Goal: Transaction & Acquisition: Purchase product/service

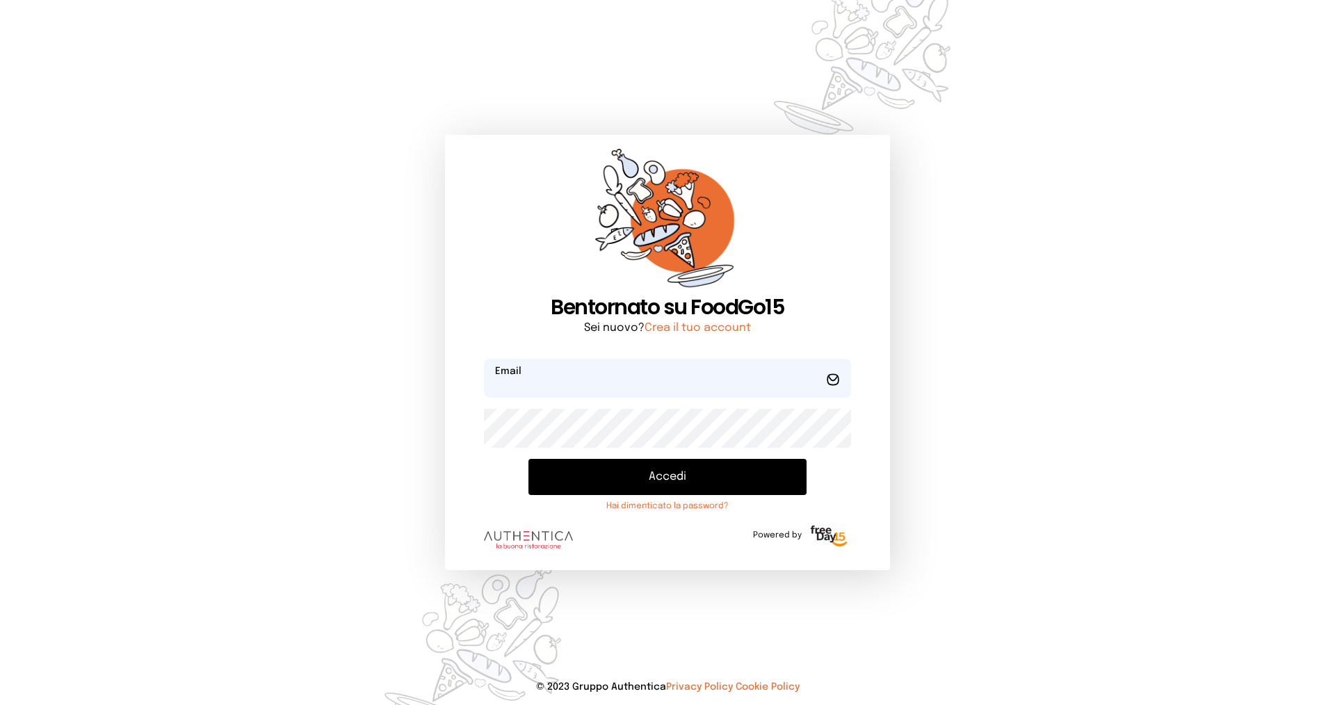
type input "**********"
click at [687, 472] on button "Accedi" at bounding box center [667, 477] width 278 height 36
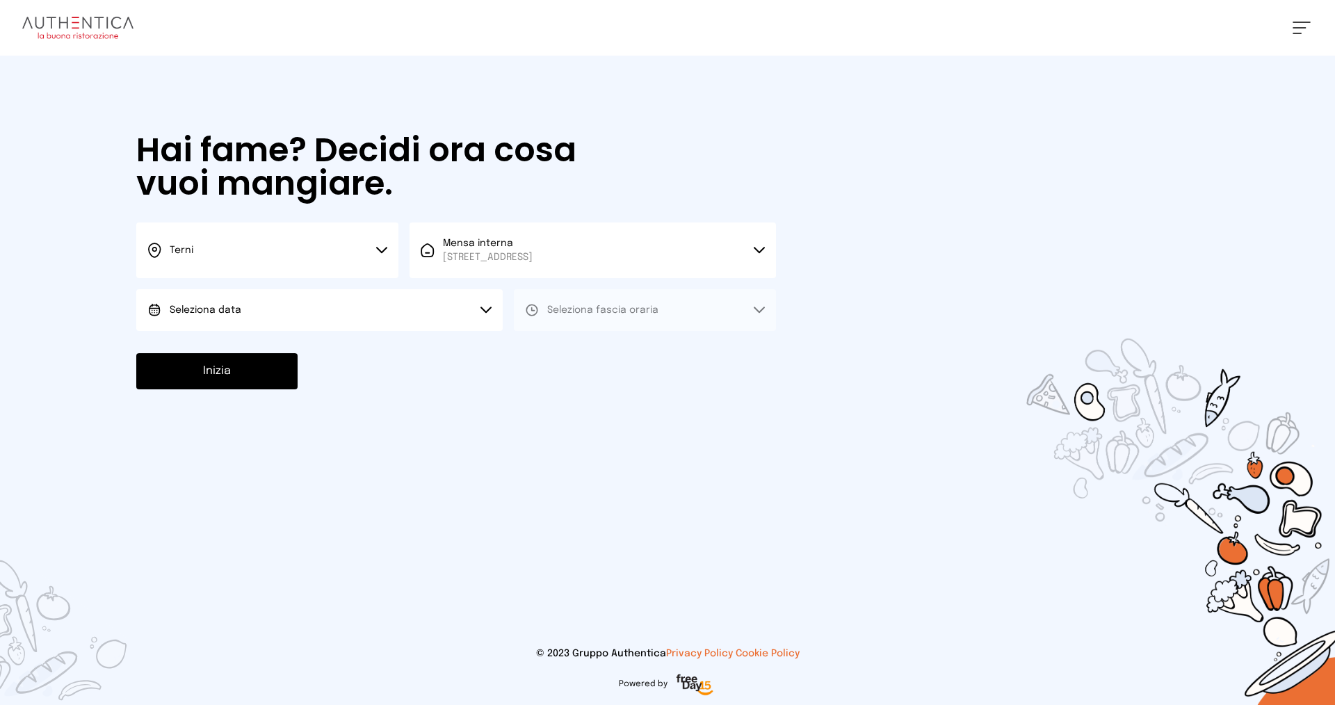
drag, startPoint x: 381, startPoint y: 302, endPoint x: 374, endPoint y: 311, distance: 11.4
click at [380, 303] on button "Seleziona data" at bounding box center [319, 310] width 366 height 42
click at [325, 348] on li "[DATE], [DATE]" at bounding box center [319, 349] width 366 height 36
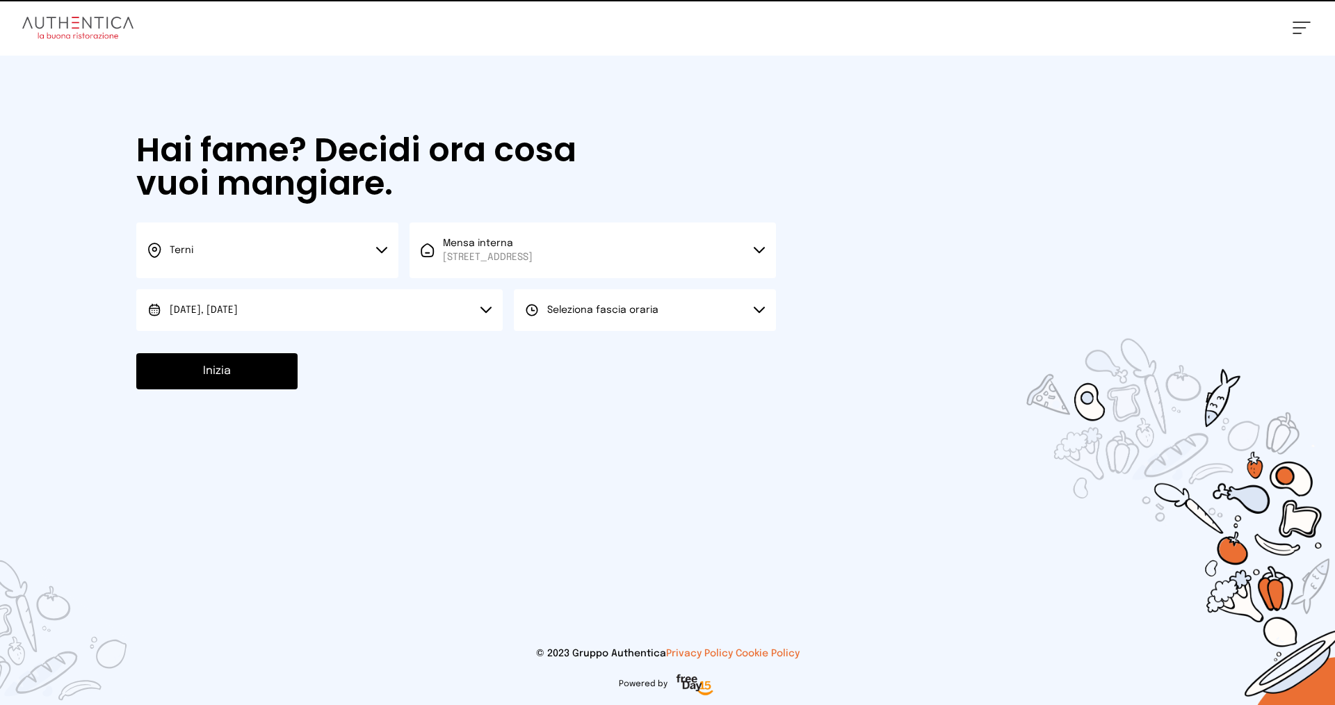
click at [610, 312] on span "Seleziona fascia oraria" at bounding box center [602, 310] width 111 height 10
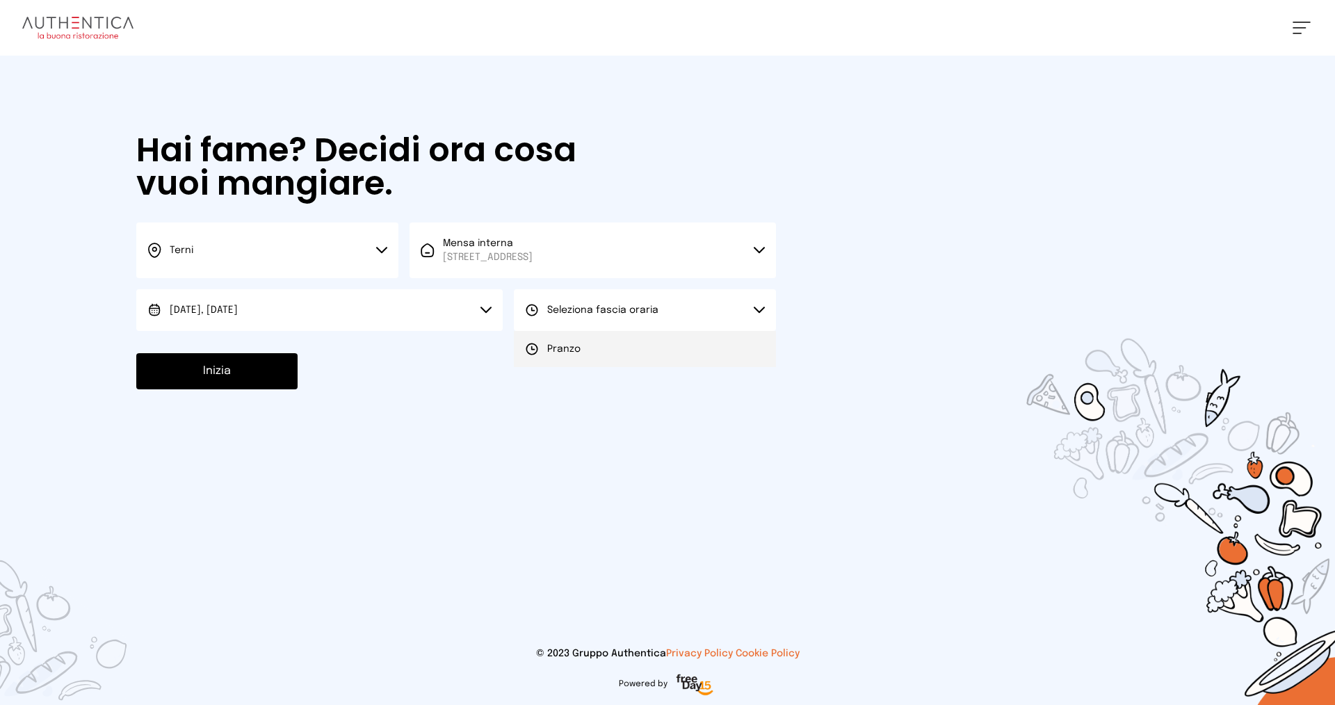
click at [601, 350] on li "Pranzo" at bounding box center [645, 349] width 262 height 36
click at [250, 355] on button "Inizia" at bounding box center [216, 371] width 161 height 36
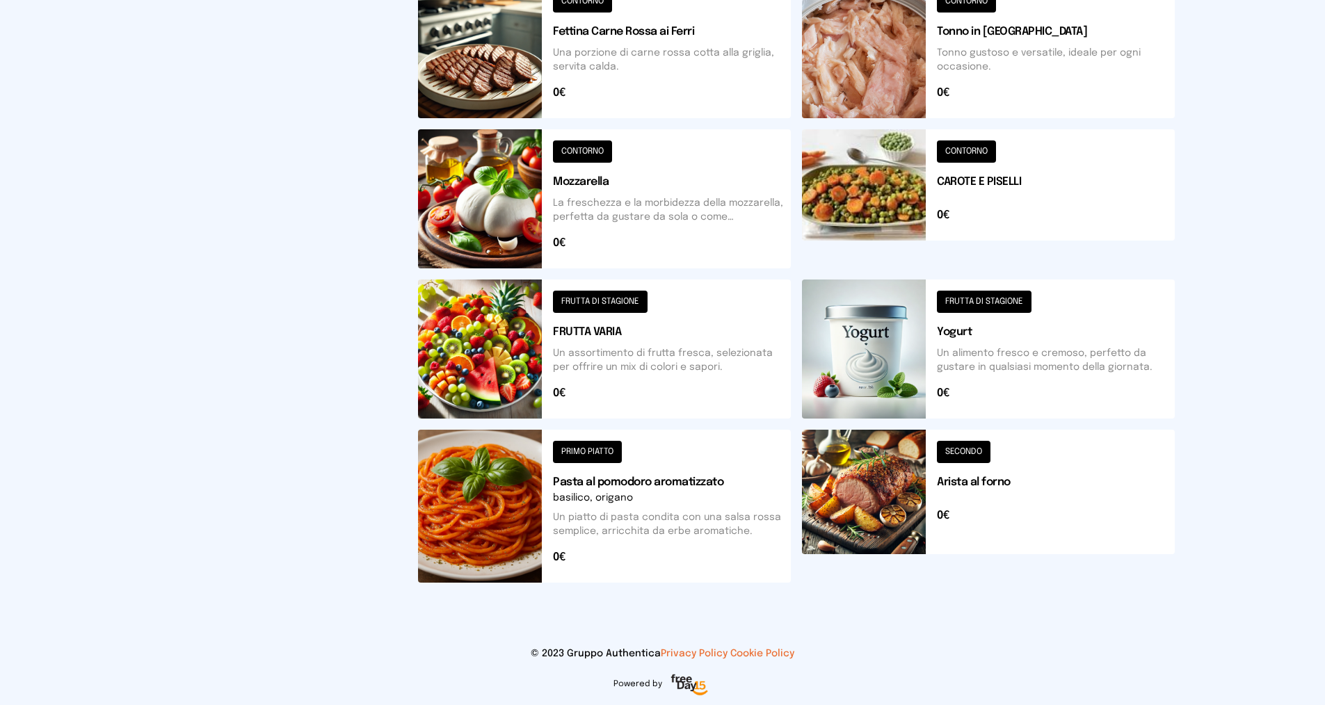
scroll to position [391, 0]
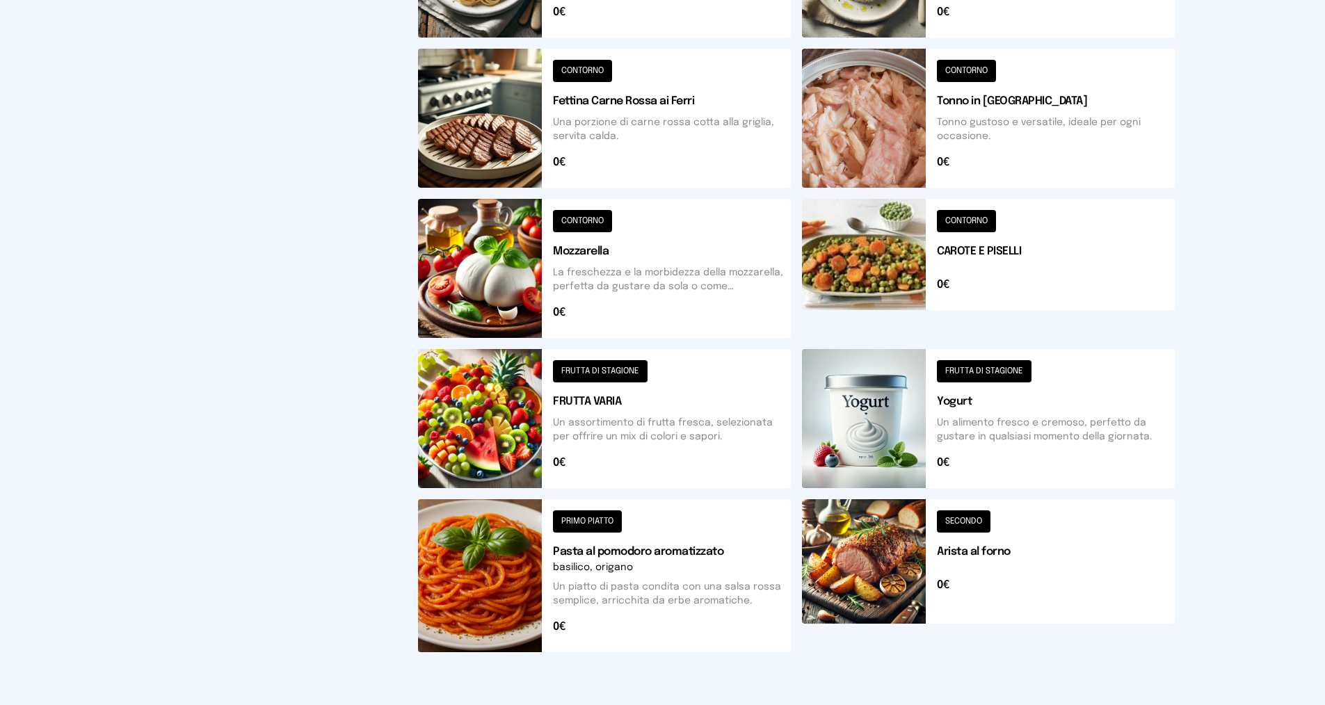
click at [1016, 252] on button at bounding box center [988, 268] width 373 height 139
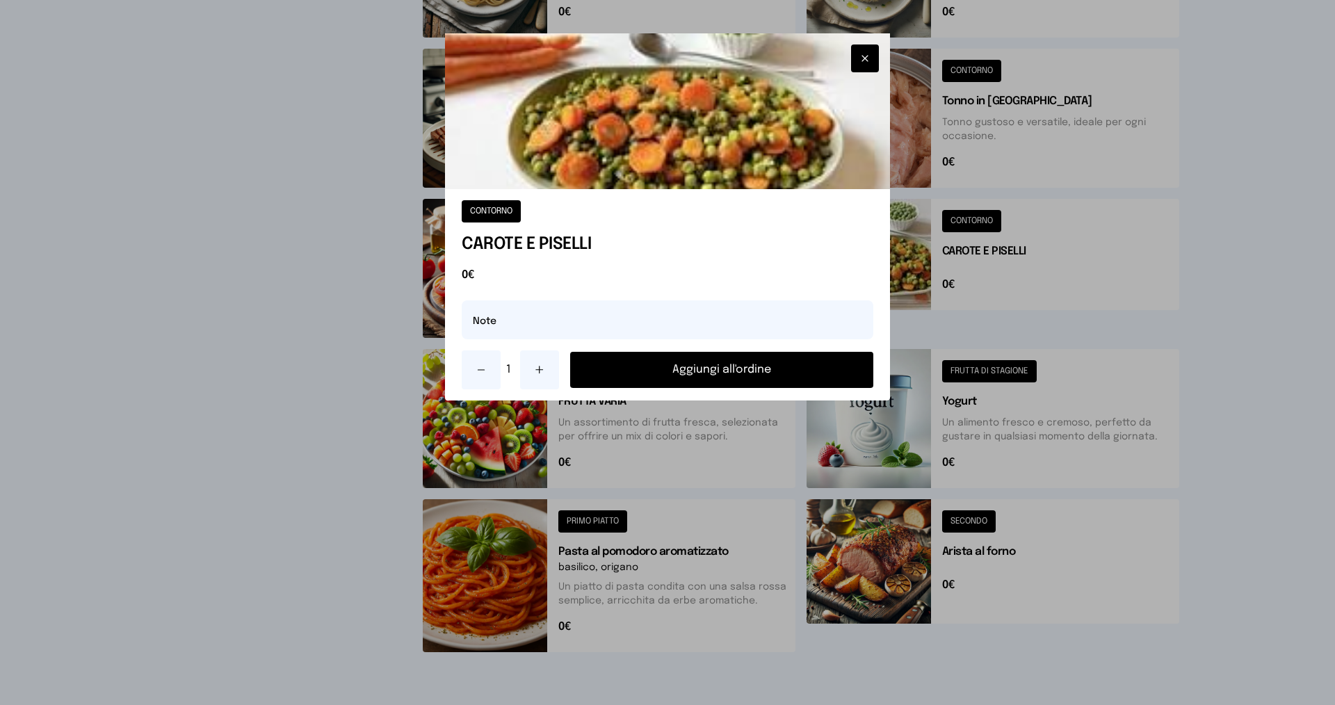
click at [552, 371] on button at bounding box center [539, 369] width 39 height 39
click at [697, 351] on div "2 Aggiungi all'ordine" at bounding box center [668, 369] width 412 height 39
click at [702, 366] on button "Aggiungi all'ordine" at bounding box center [721, 370] width 303 height 36
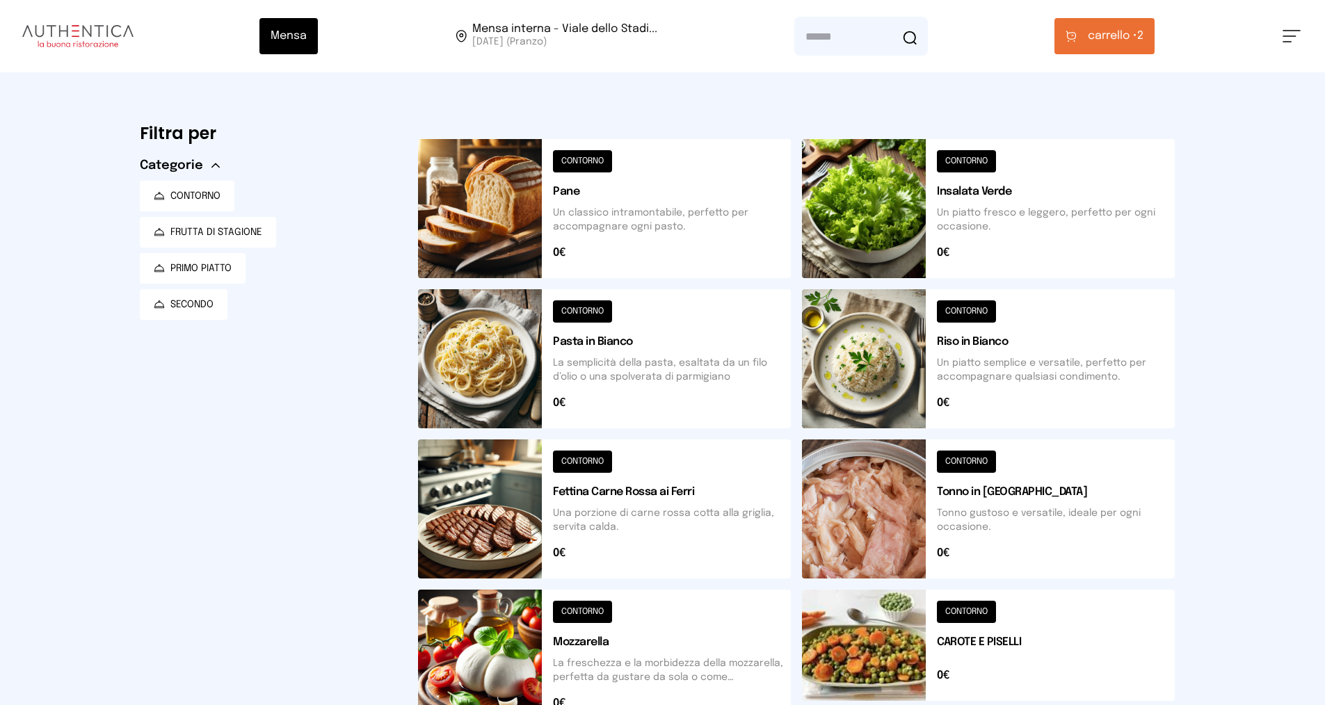
scroll to position [278, 0]
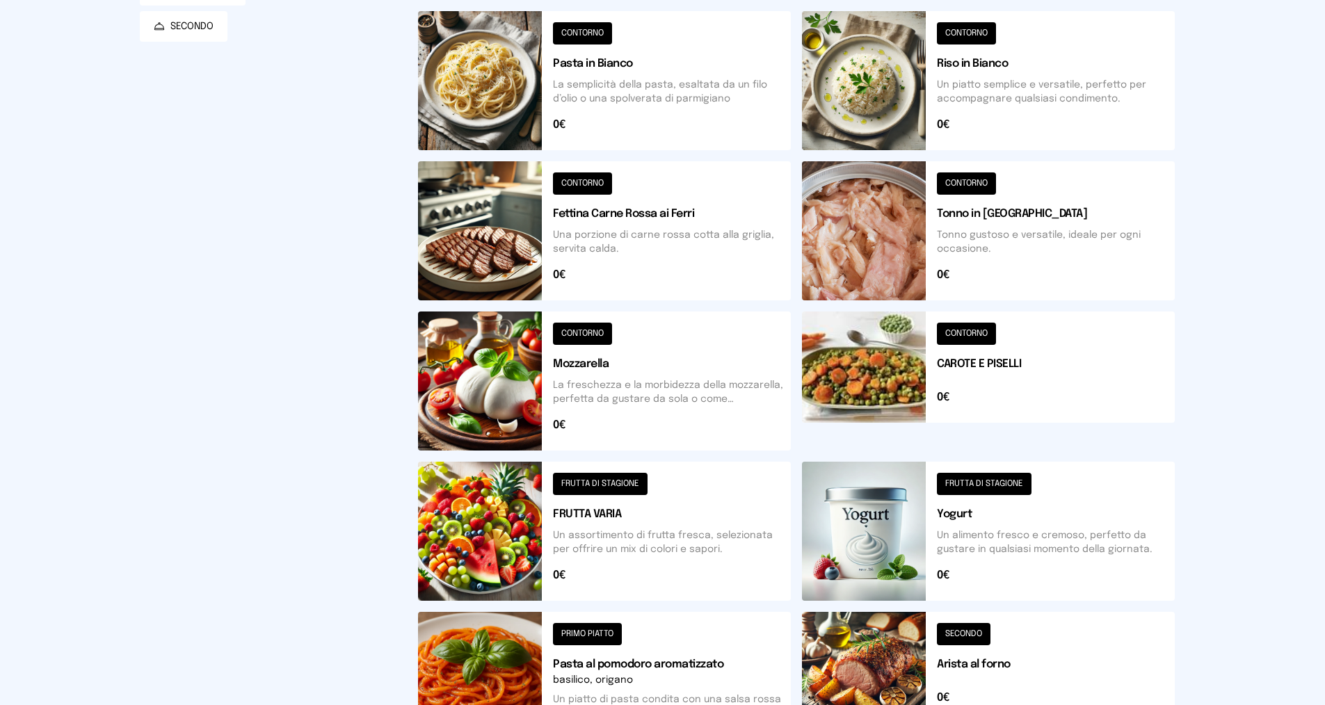
click at [1029, 104] on button at bounding box center [988, 80] width 373 height 139
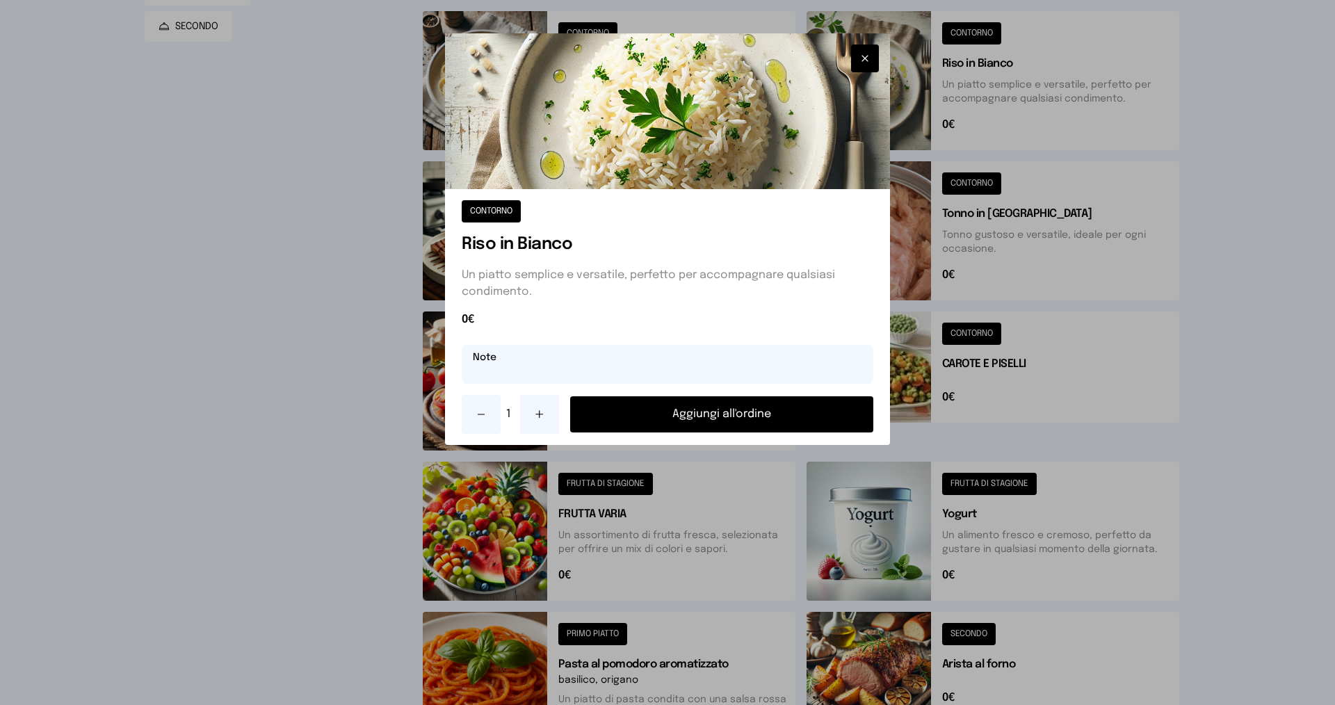
click at [674, 364] on input "text" at bounding box center [668, 364] width 412 height 39
type input "**********"
click at [719, 414] on button "Aggiungi all'ordine" at bounding box center [721, 414] width 303 height 36
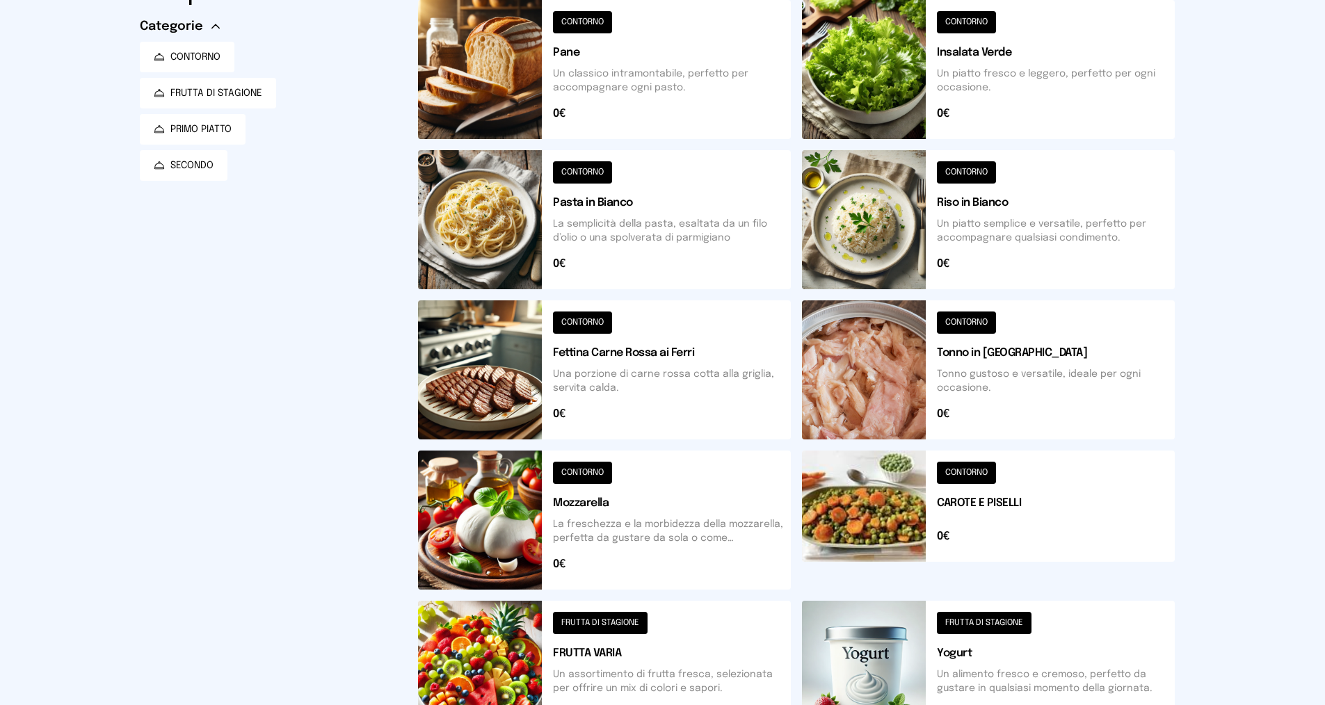
scroll to position [348, 0]
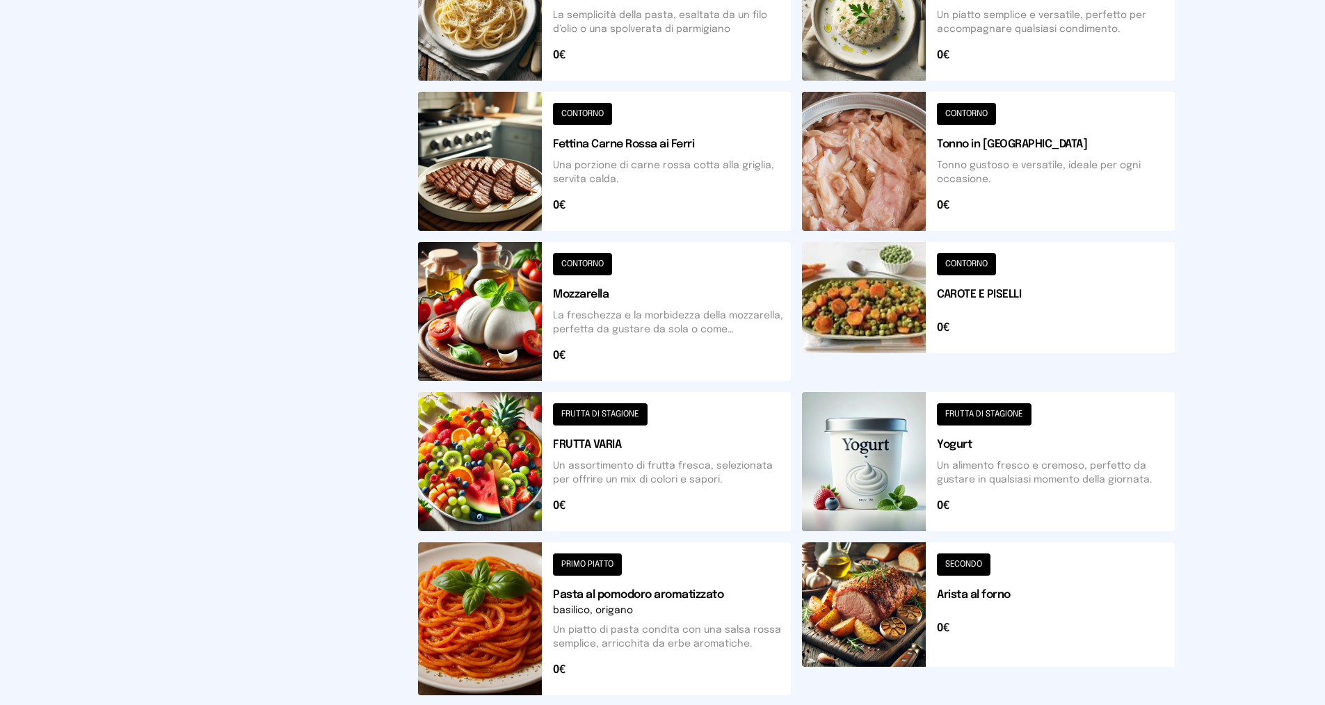
click at [606, 476] on button at bounding box center [604, 461] width 373 height 139
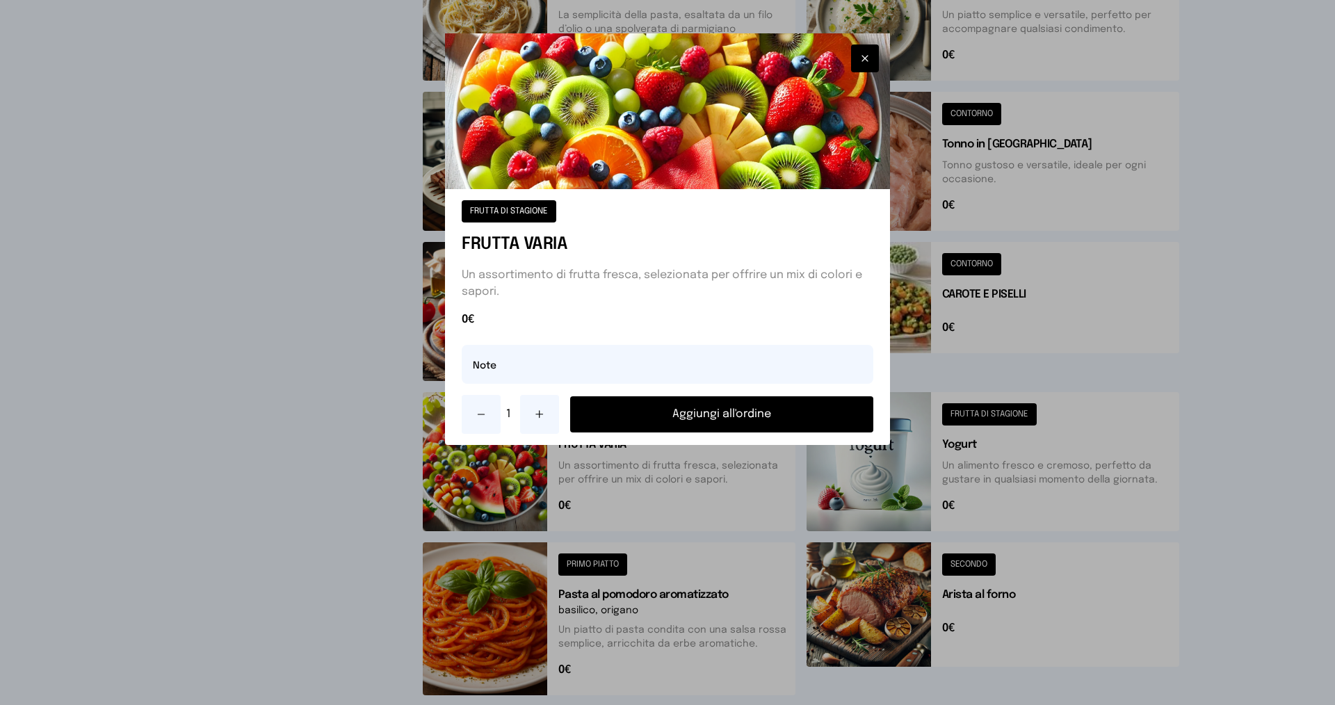
click at [549, 409] on button at bounding box center [539, 414] width 39 height 39
click at [647, 410] on button "Aggiungi all'ordine" at bounding box center [721, 414] width 303 height 36
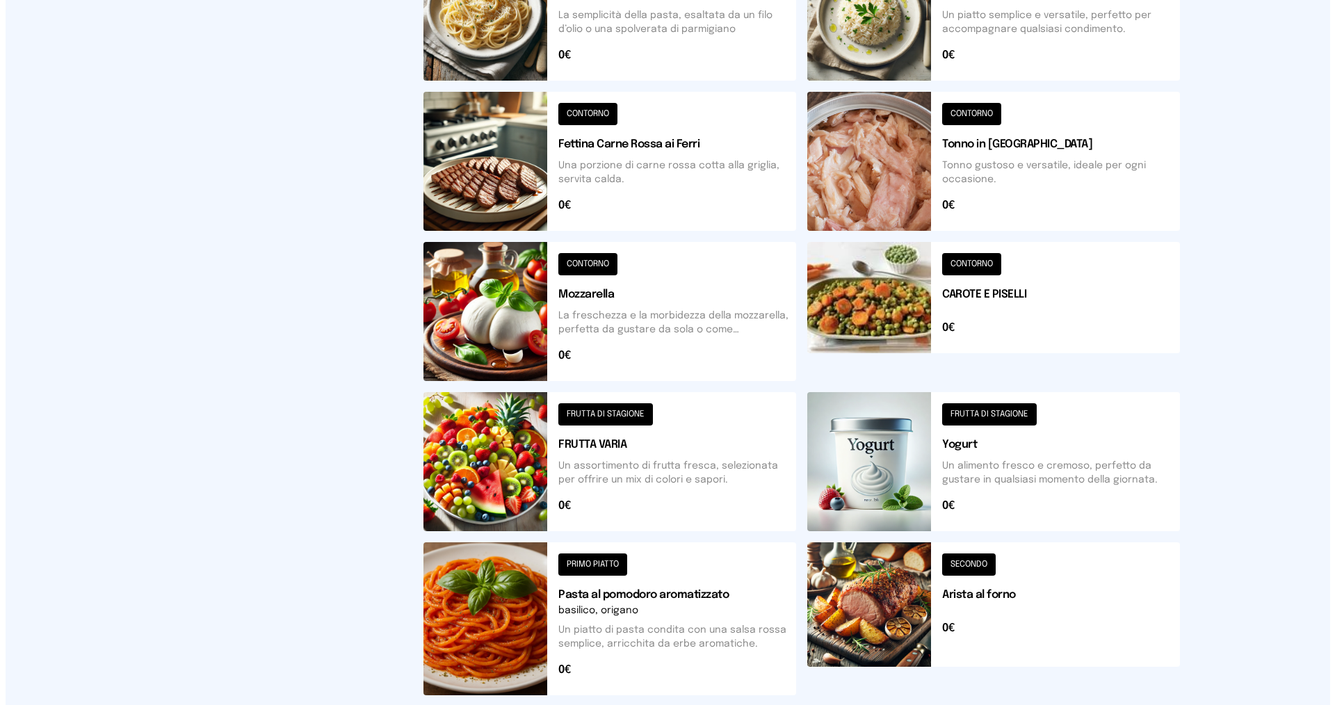
scroll to position [0, 0]
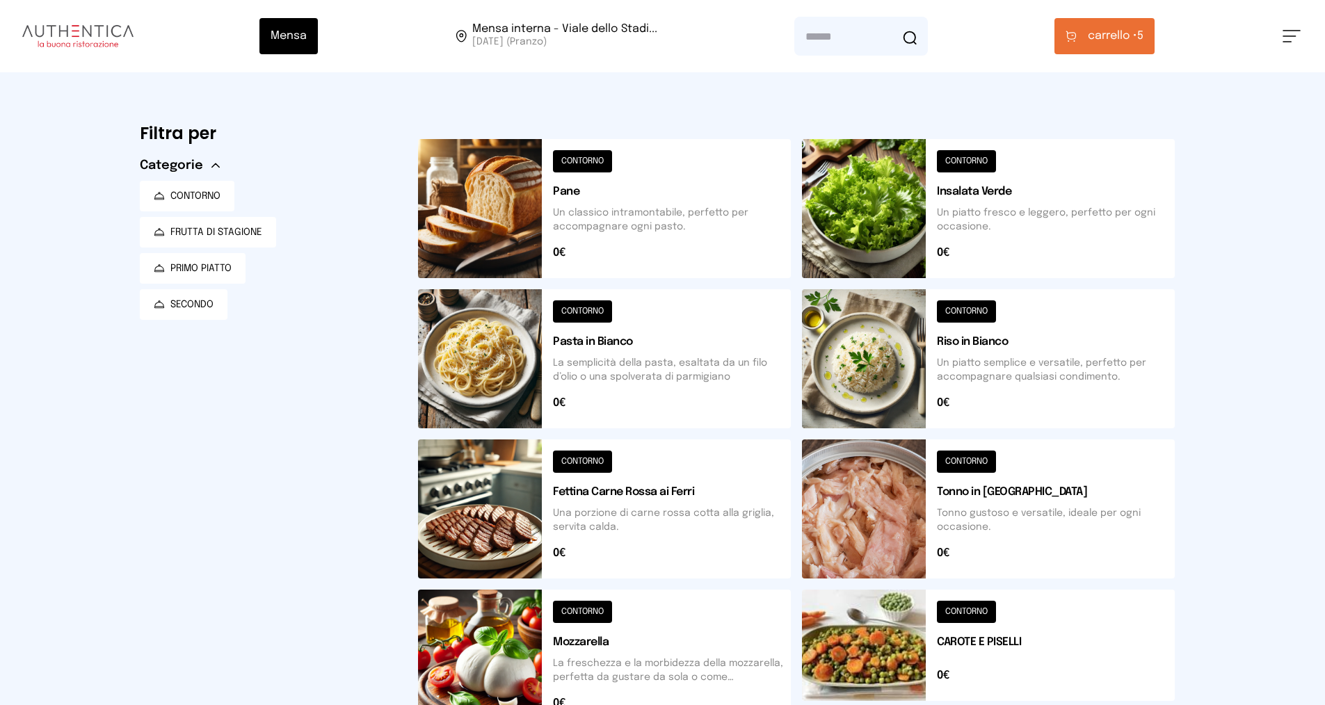
click at [1090, 43] on span "carrello •" at bounding box center [1111, 36] width 49 height 17
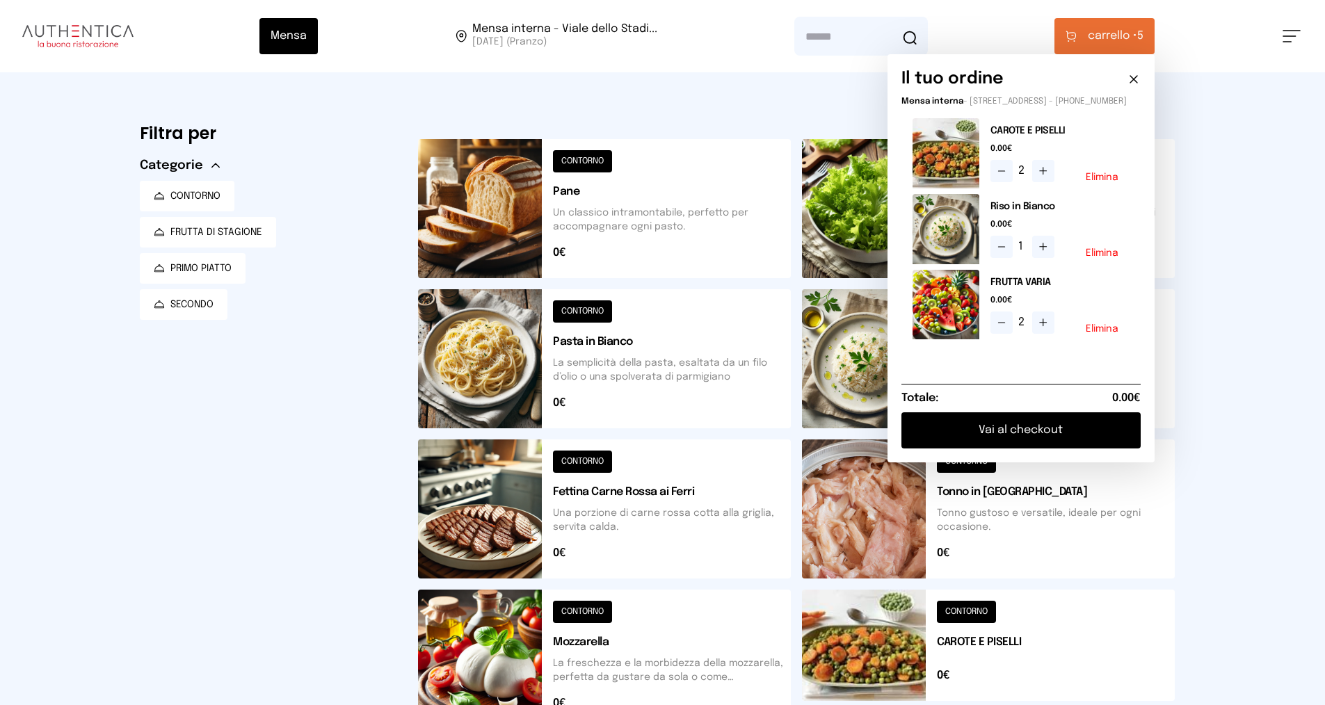
click at [1020, 435] on button "Vai al checkout" at bounding box center [1020, 430] width 239 height 36
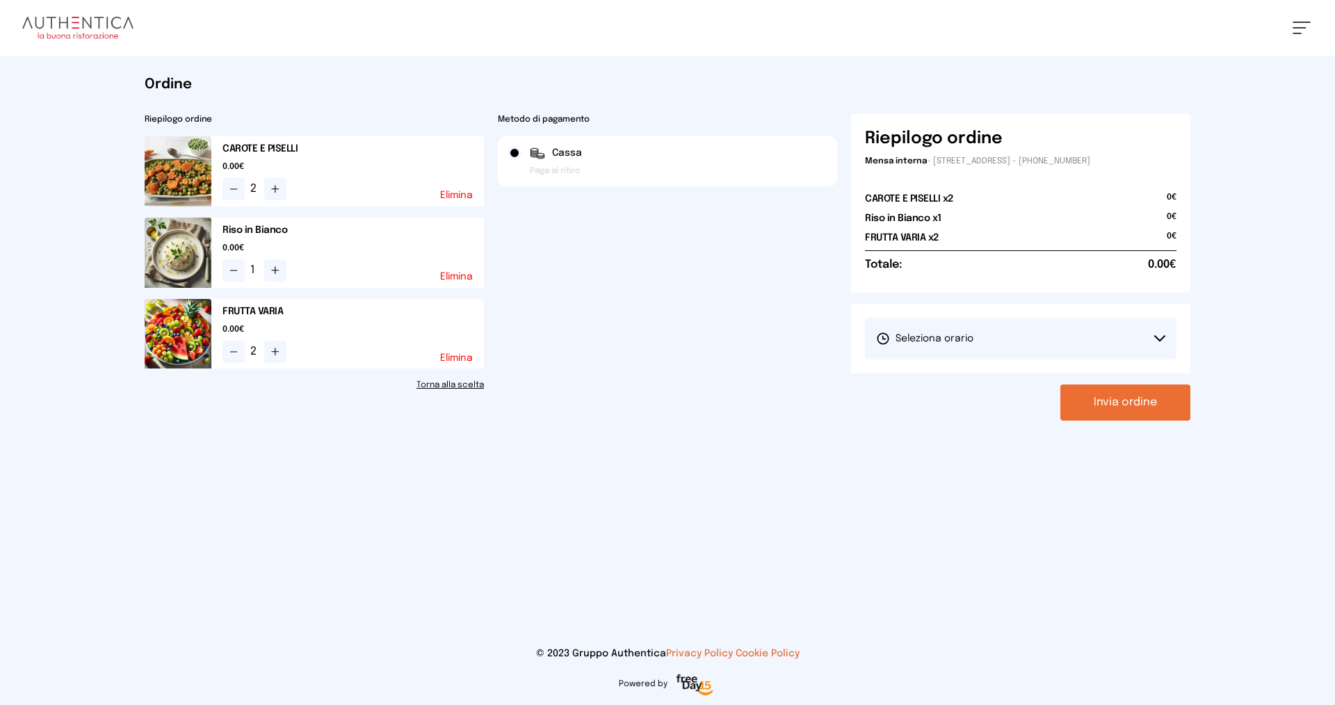
click at [955, 344] on span "Seleziona orario" at bounding box center [924, 339] width 97 height 14
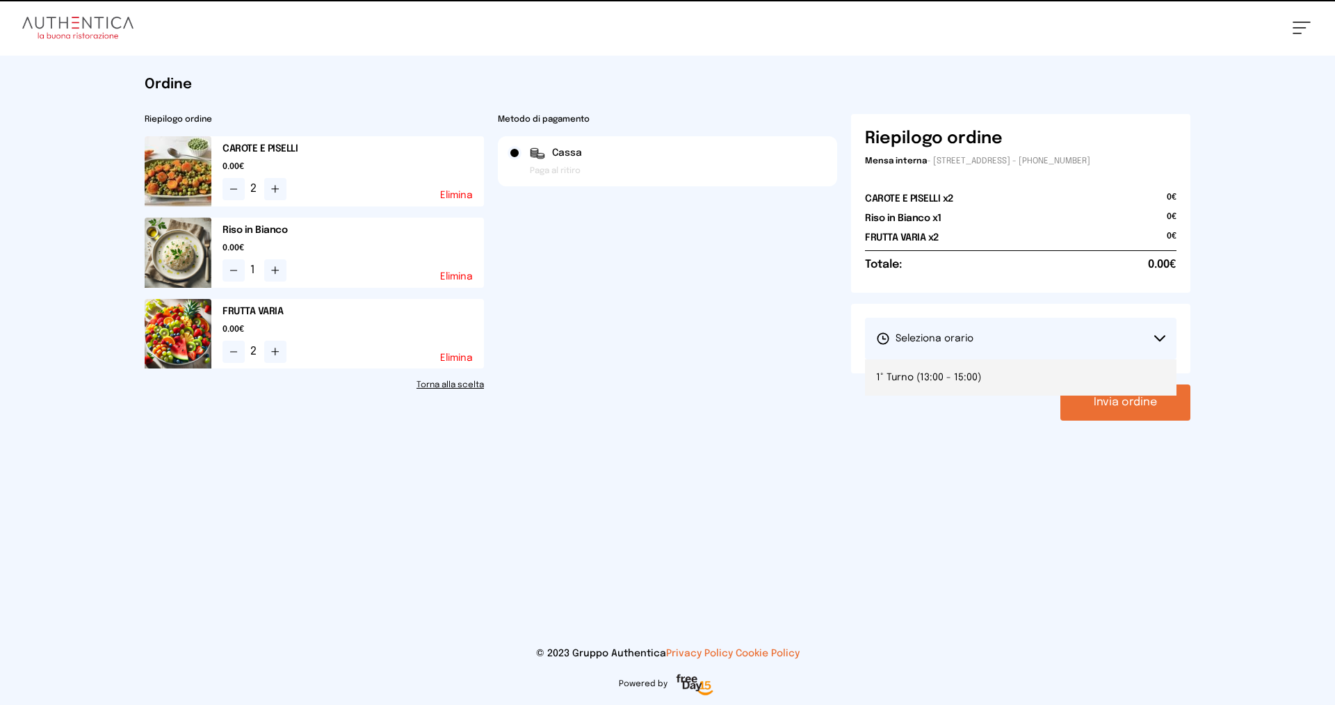
click at [969, 378] on span "1° Turno (13:00 - 15:00)" at bounding box center [928, 378] width 105 height 14
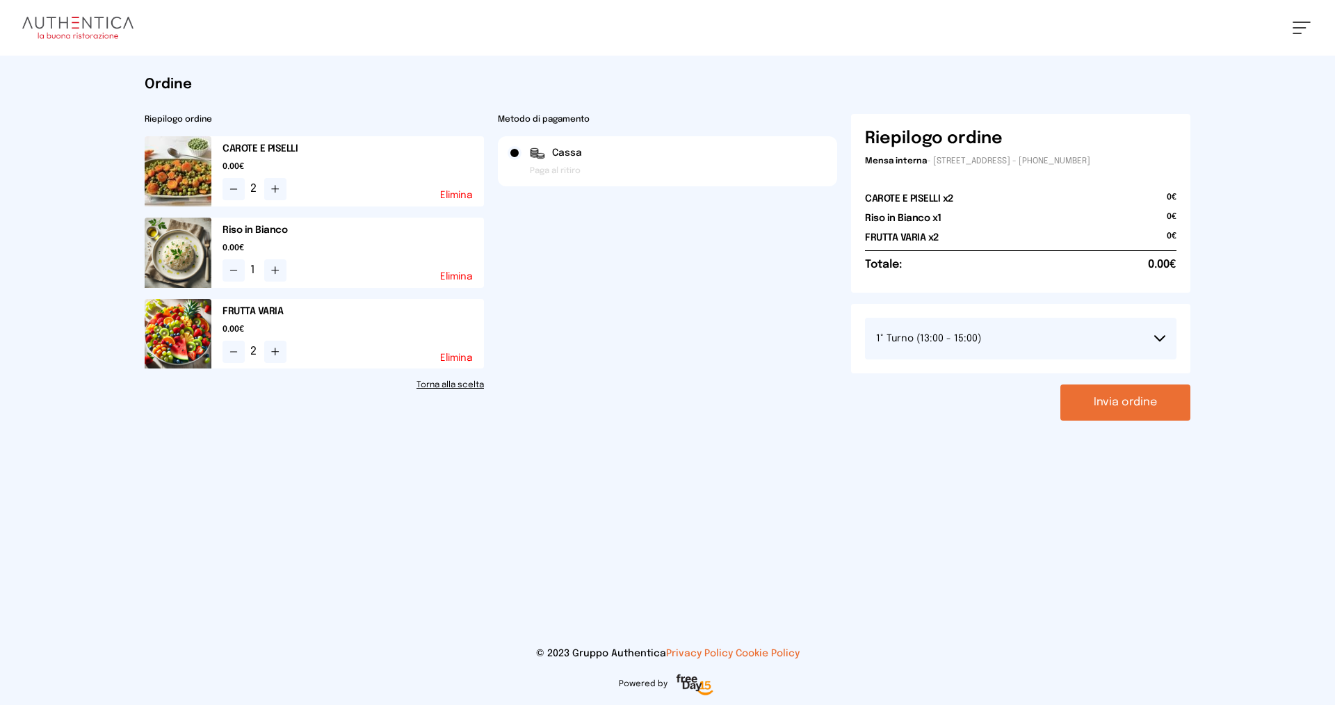
click at [1097, 401] on button "Invia ordine" at bounding box center [1125, 403] width 130 height 36
